Goal: Task Accomplishment & Management: Manage account settings

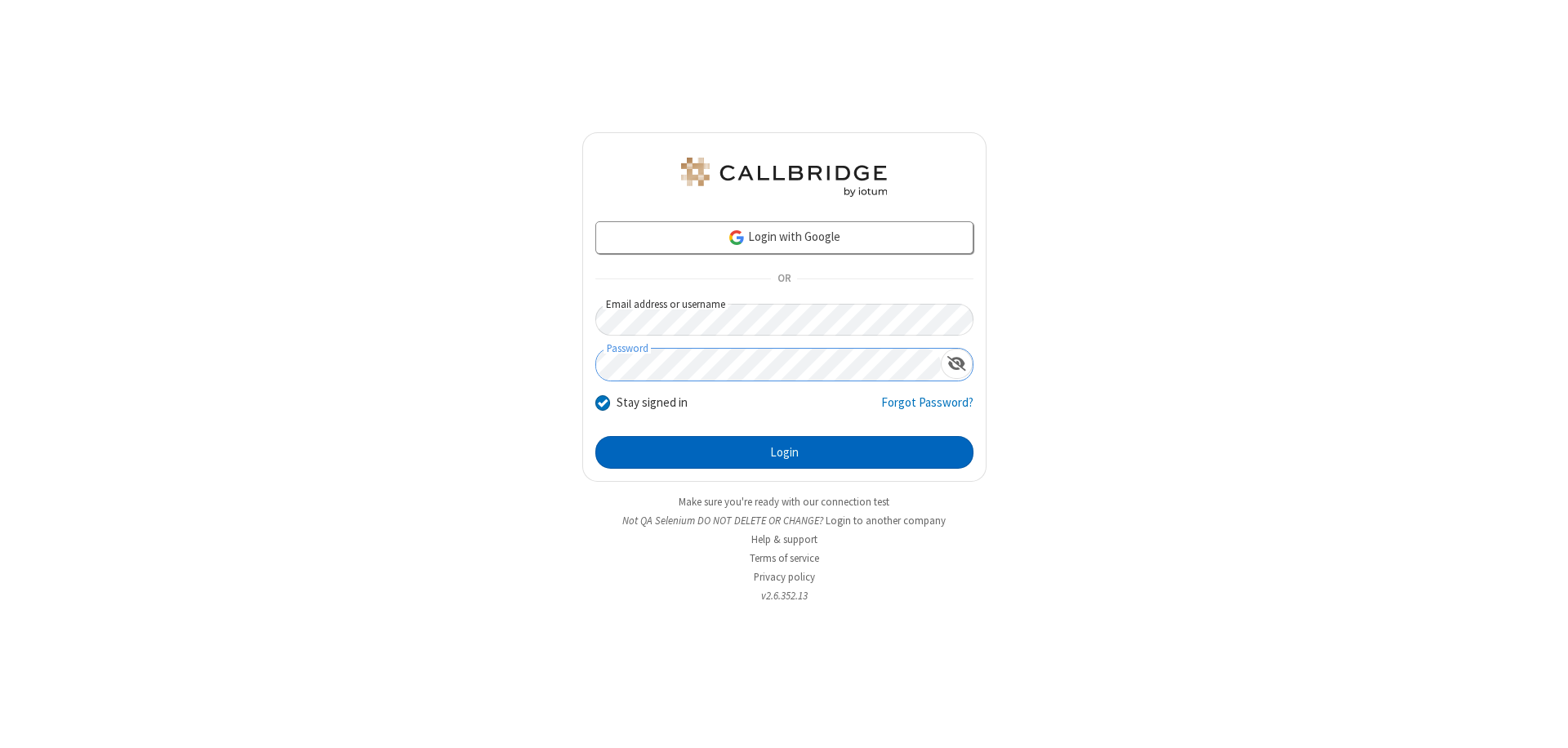
click at [784, 452] on button "Login" at bounding box center [784, 451] width 378 height 32
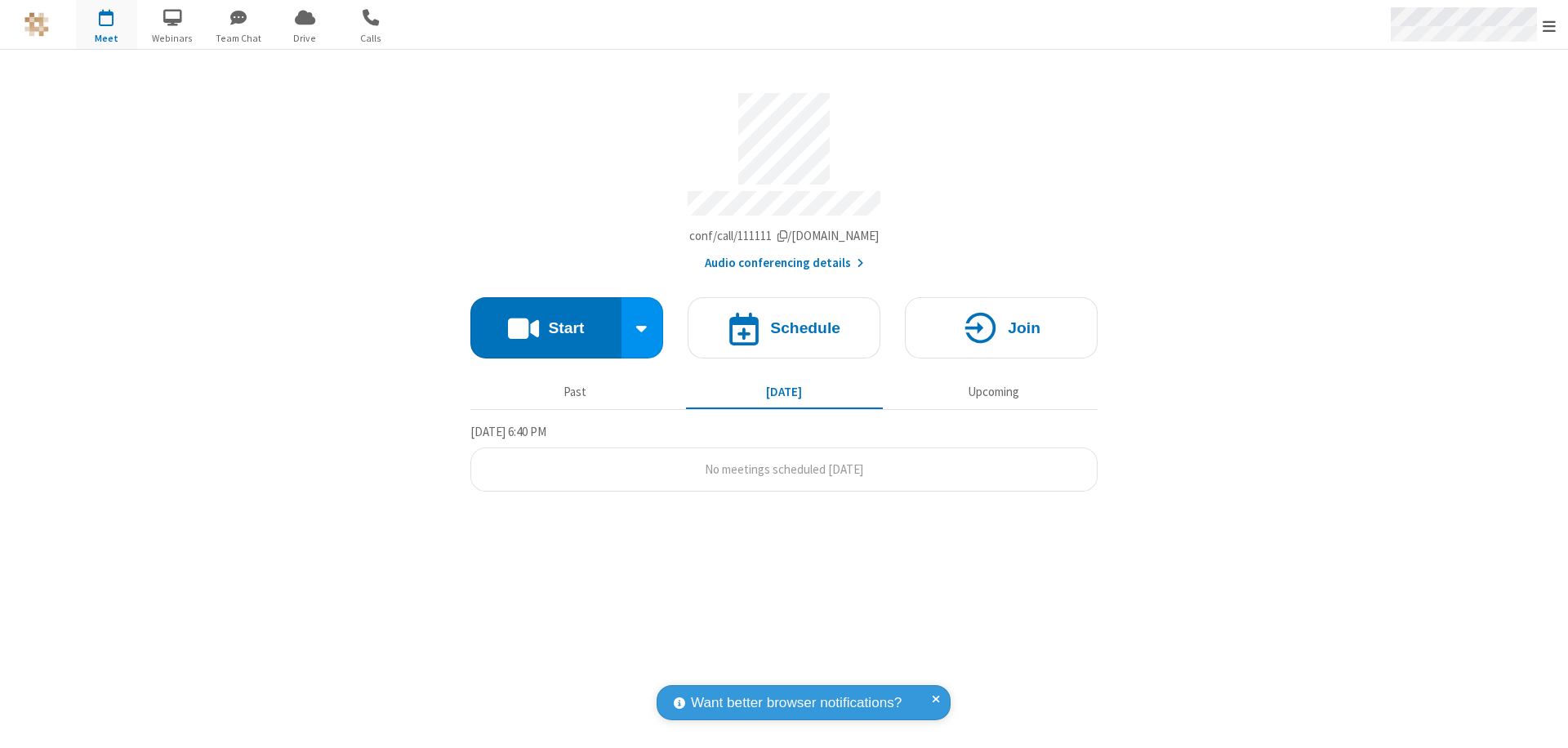
click at [1549, 25] on span "Open menu" at bounding box center [1549, 26] width 13 height 17
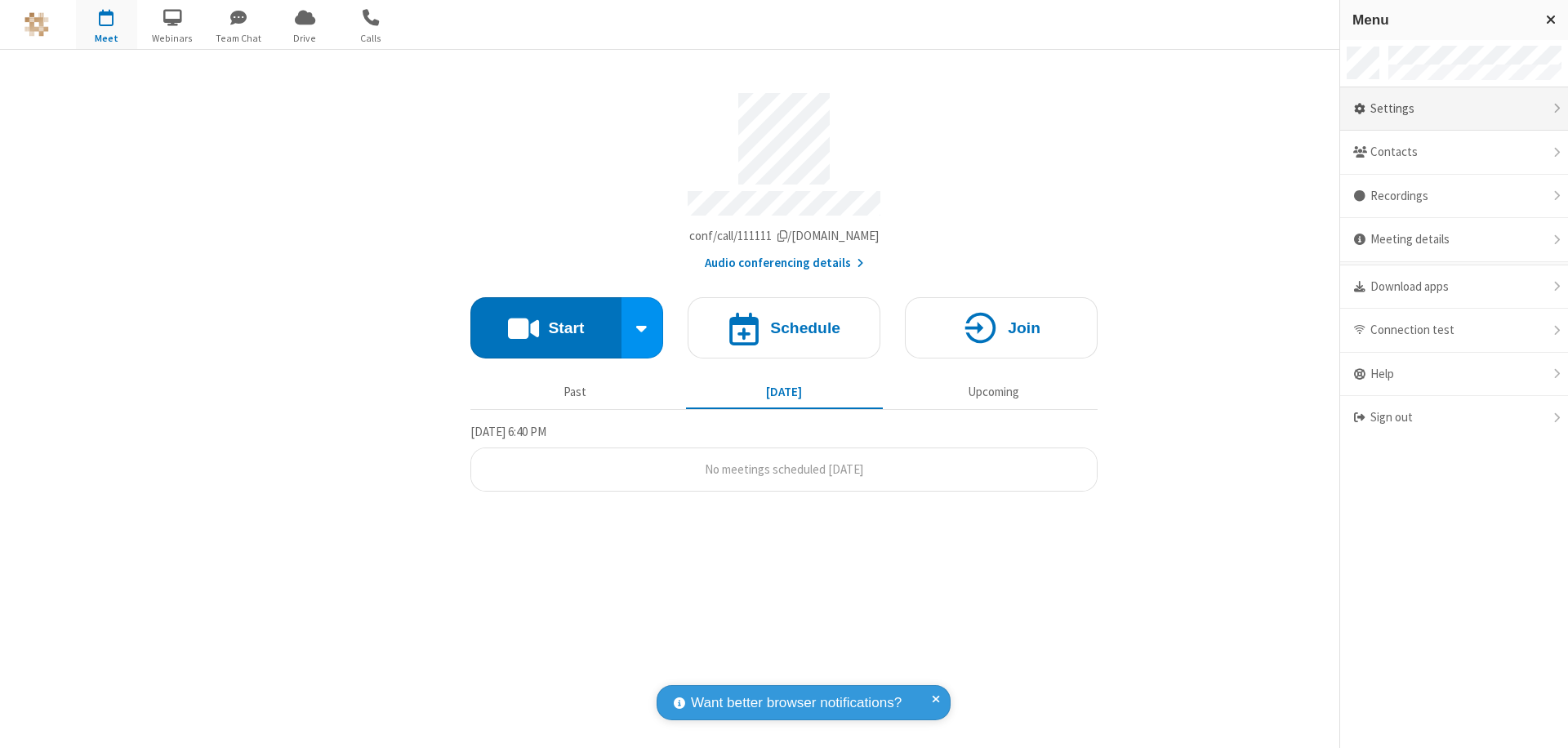
click at [1453, 108] on div "Settings" at bounding box center [1454, 109] width 228 height 44
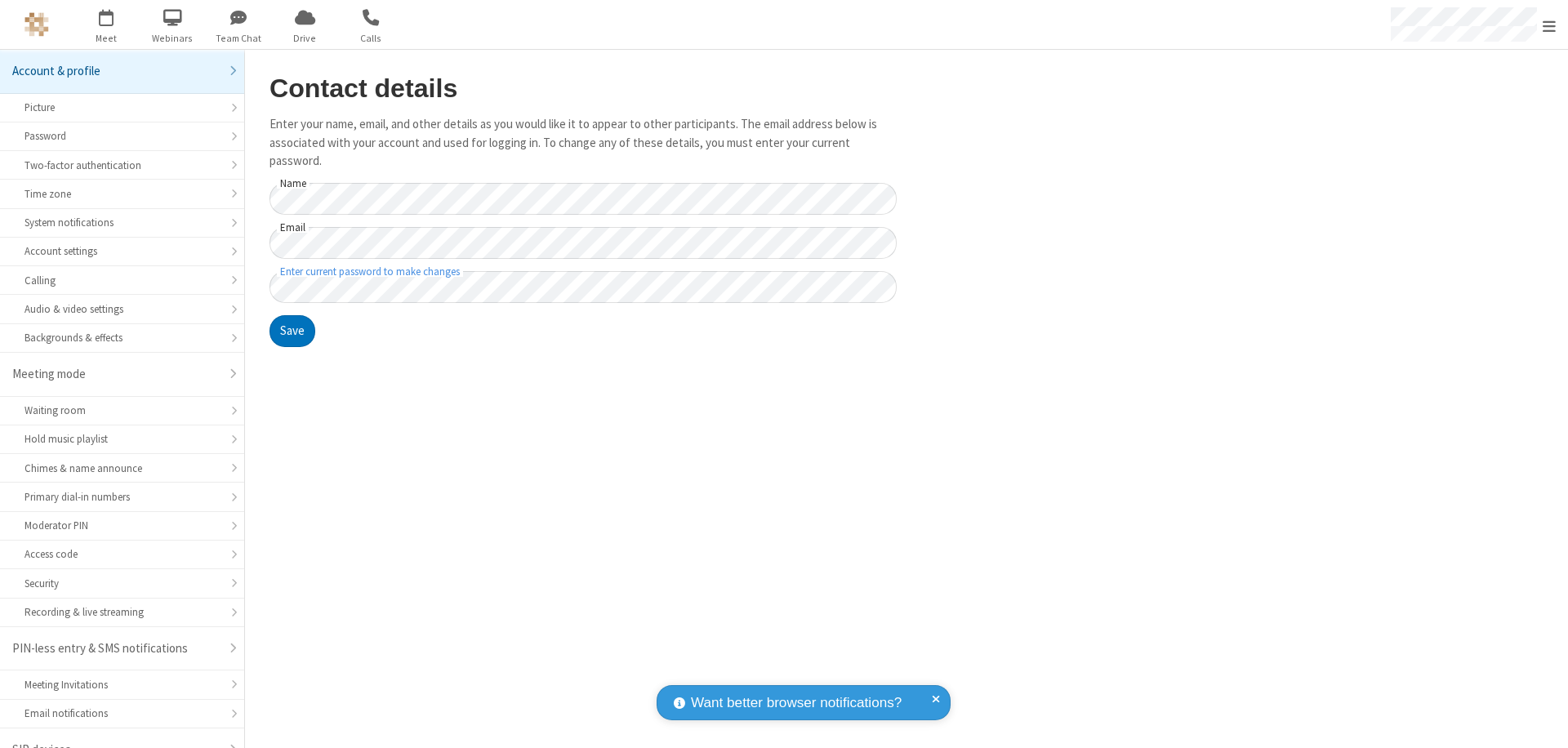
scroll to position [23, 0]
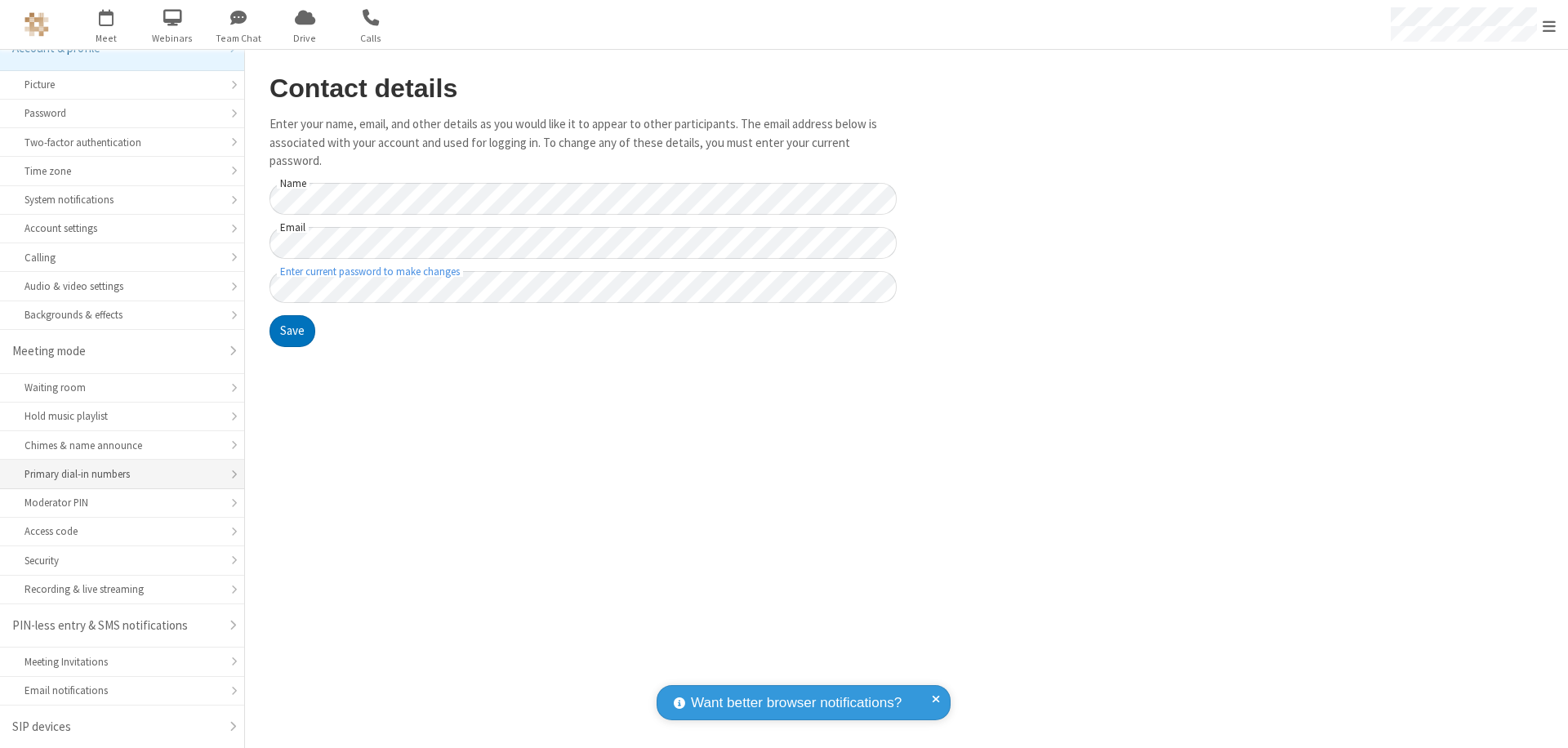
click at [116, 475] on div "Primary dial-in numbers" at bounding box center [121, 474] width 195 height 16
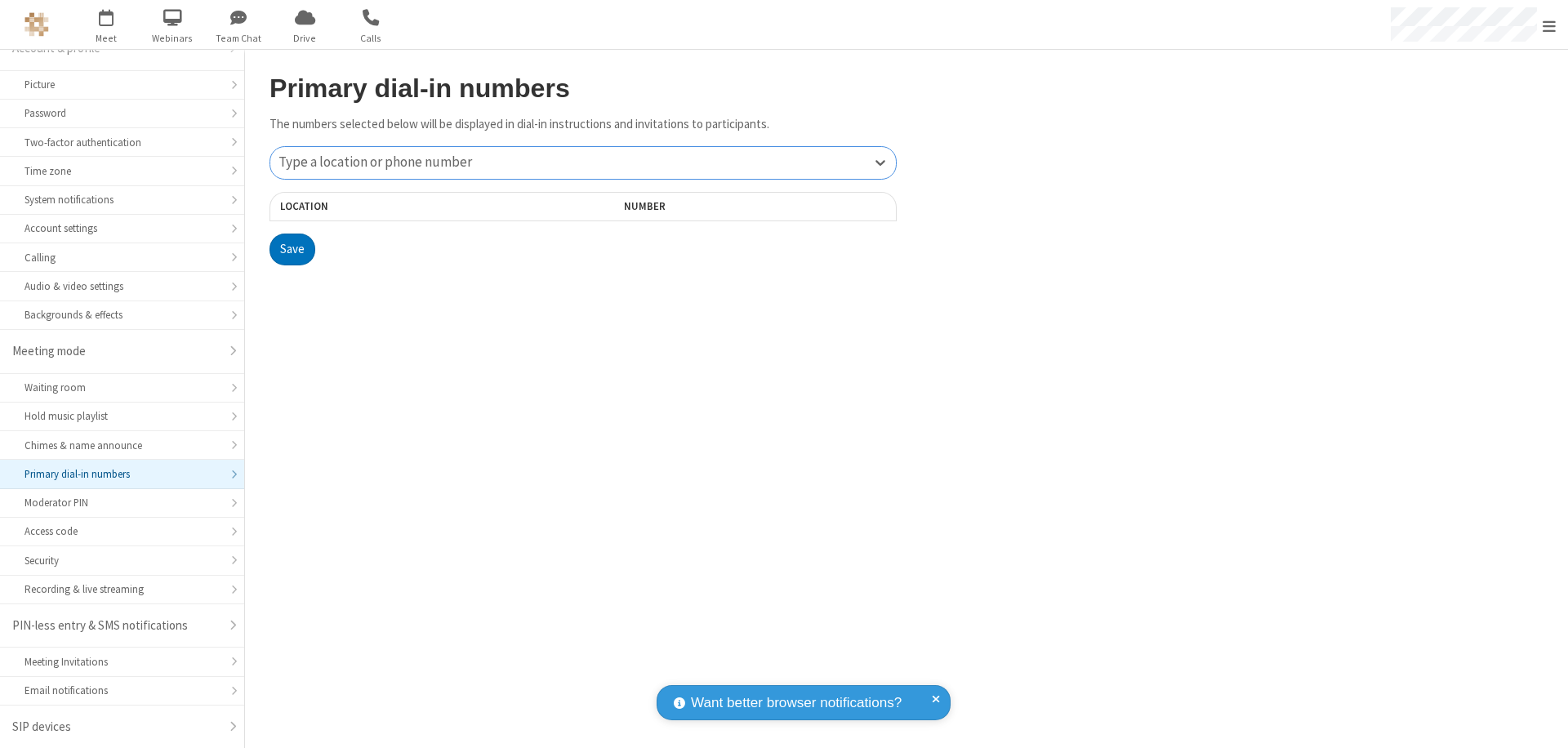
click at [583, 162] on div "Type a location or phone number" at bounding box center [582, 163] width 626 height 32
type input "[PHONE_NUMBER]"
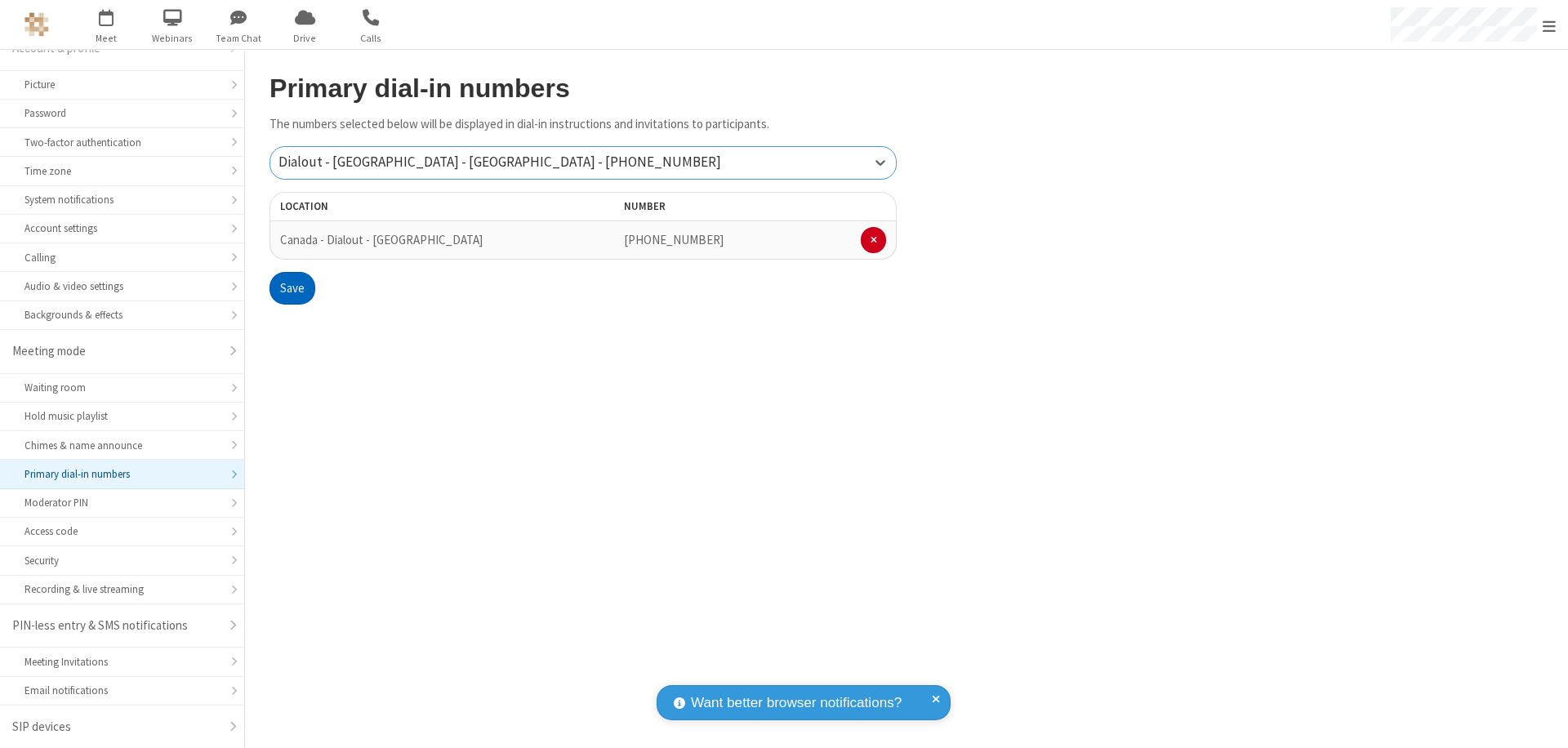
click at [291, 288] on button "Save" at bounding box center [292, 287] width 45 height 32
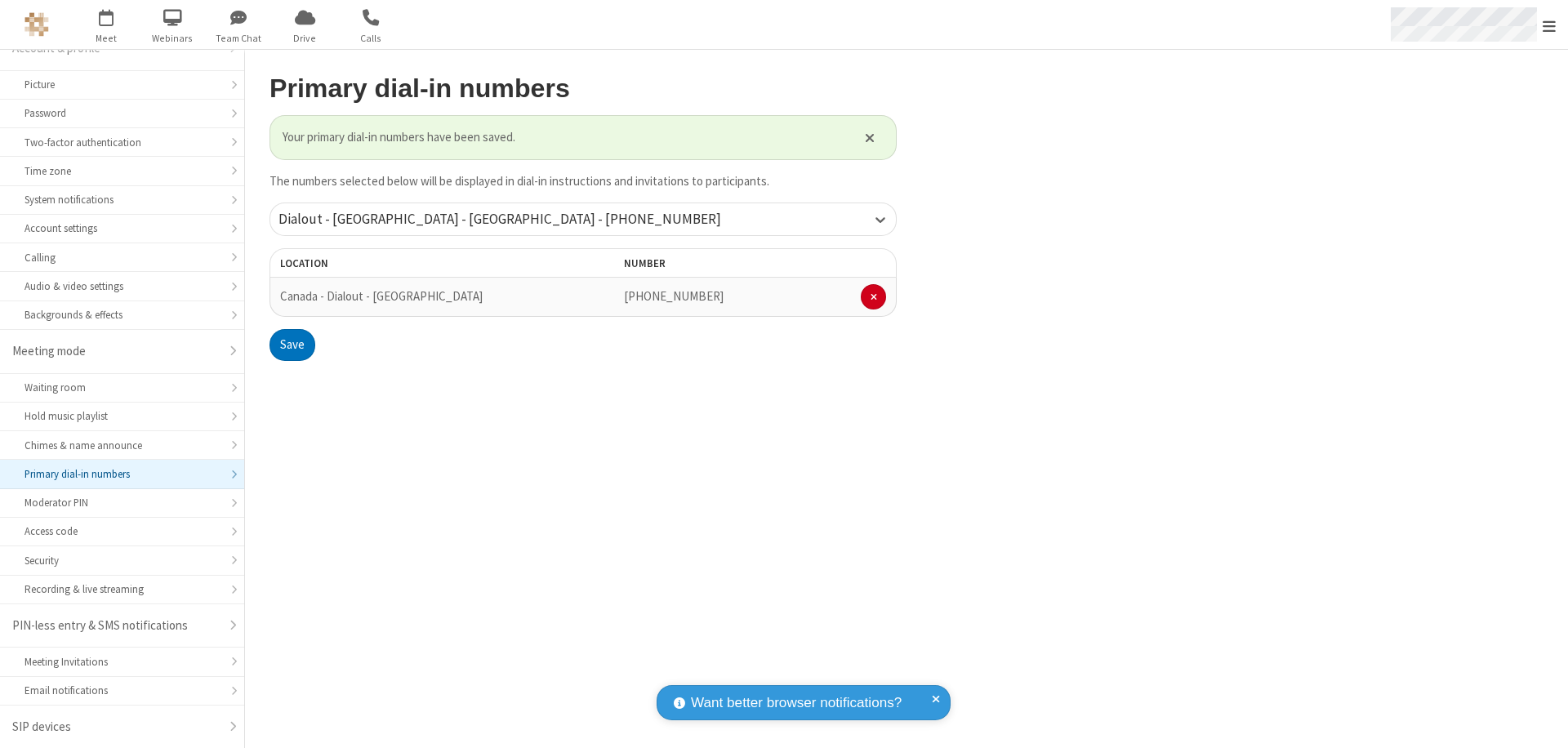
click at [1549, 25] on span "Open menu" at bounding box center [1549, 26] width 13 height 17
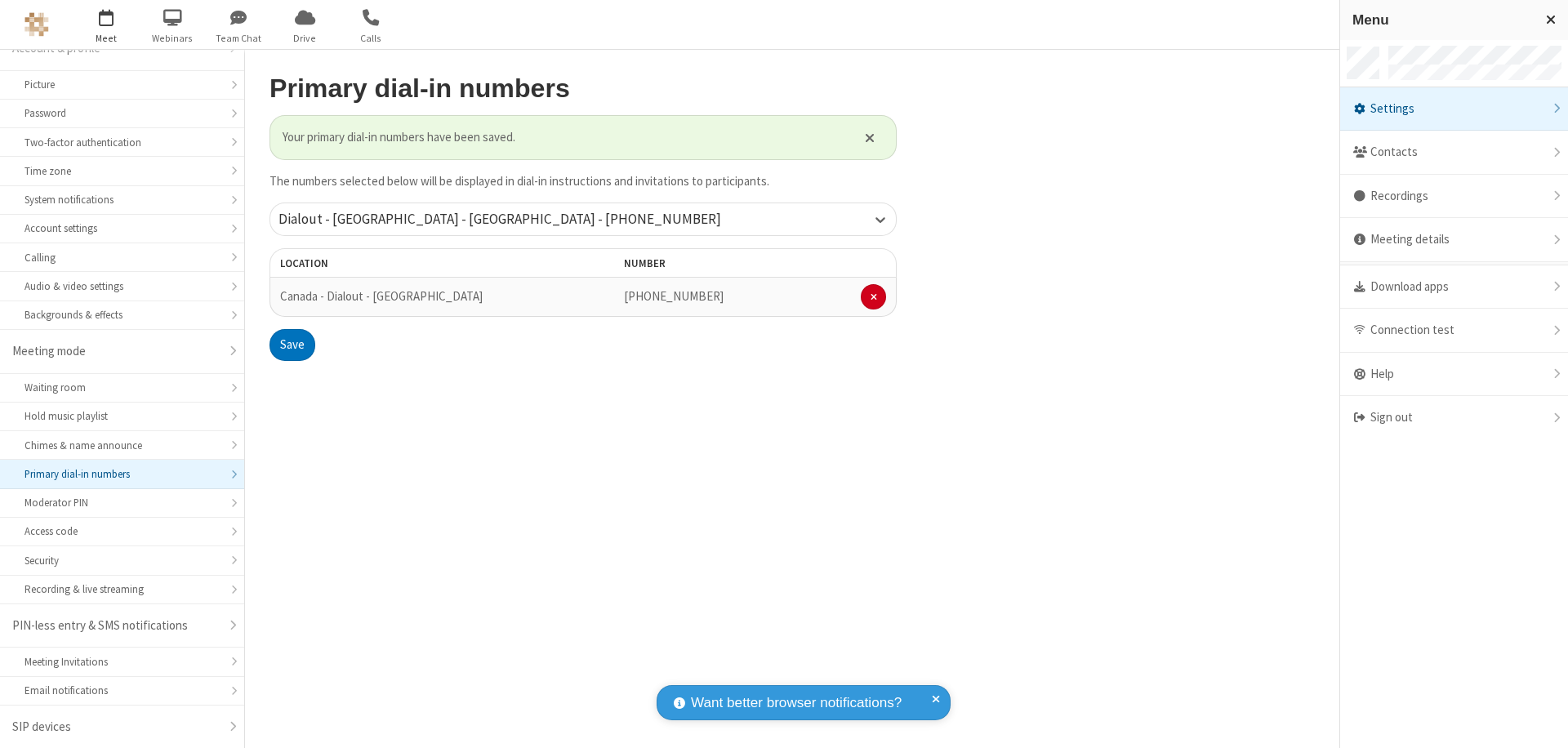
click at [106, 24] on span "button" at bounding box center [107, 18] width 61 height 28
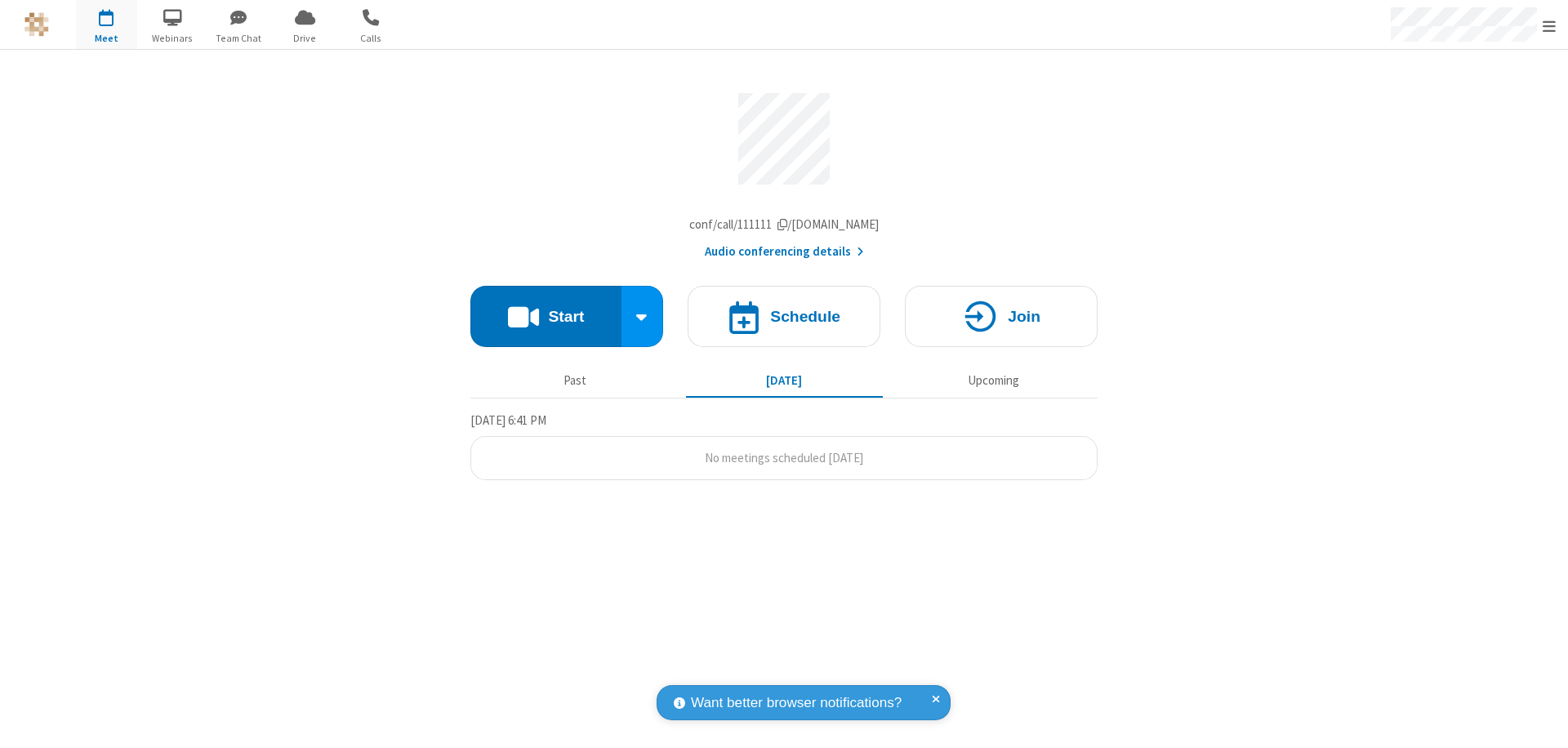
click at [783, 256] on button "Audio conferencing details" at bounding box center [784, 252] width 159 height 19
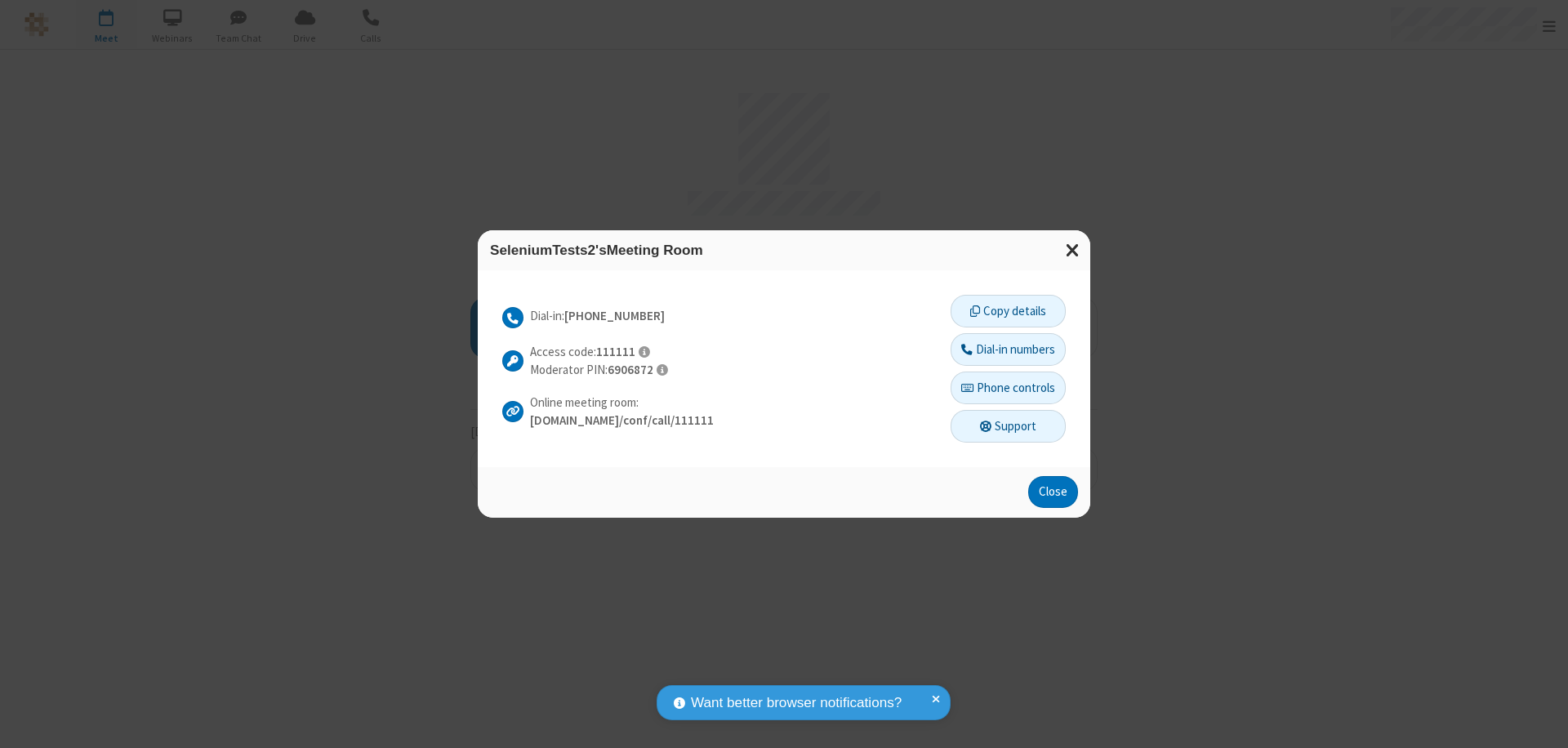
click at [1007, 349] on button "Dial-in numbers" at bounding box center [1008, 349] width 115 height 32
